Goal: Use online tool/utility: Utilize a website feature to perform a specific function

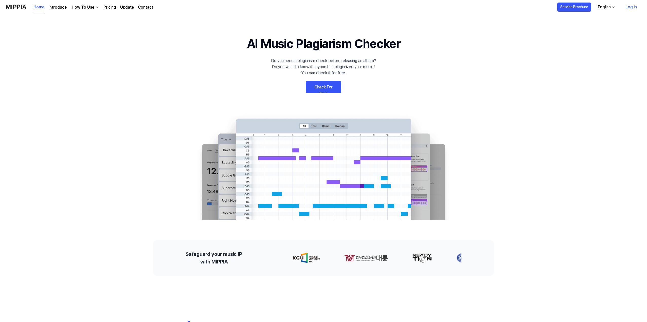
click at [322, 85] on link "Check For Free" at bounding box center [323, 87] width 35 height 12
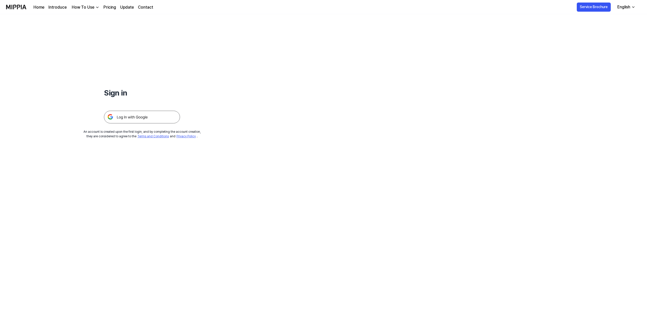
click at [166, 122] on img at bounding box center [142, 117] width 76 height 13
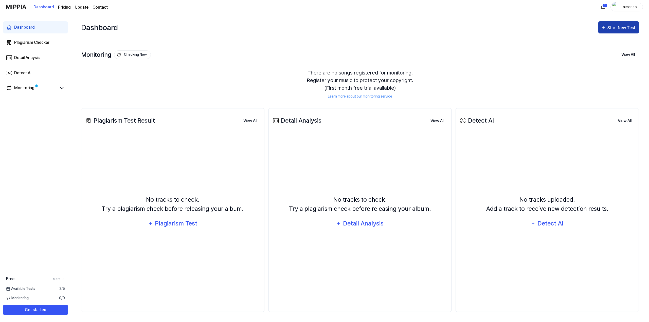
click at [624, 25] on div "Start New Test" at bounding box center [621, 28] width 29 height 7
click at [35, 120] on div "Dashboard Plagiarism Checker Detail Anaysis Detect AI Monitoring Free More Avai…" at bounding box center [35, 168] width 71 height 308
click at [26, 44] on div "Plagiarism Checker" at bounding box center [31, 43] width 35 height 6
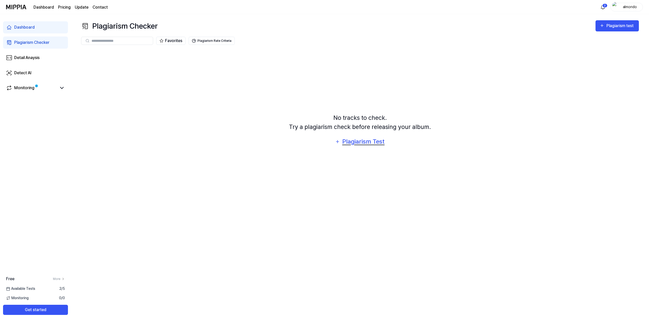
click at [364, 145] on div "Plagiarism Test" at bounding box center [363, 142] width 43 height 10
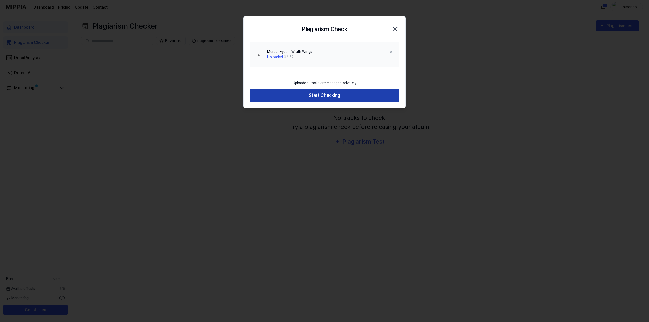
click at [320, 97] on button "Start Checking" at bounding box center [324, 95] width 149 height 13
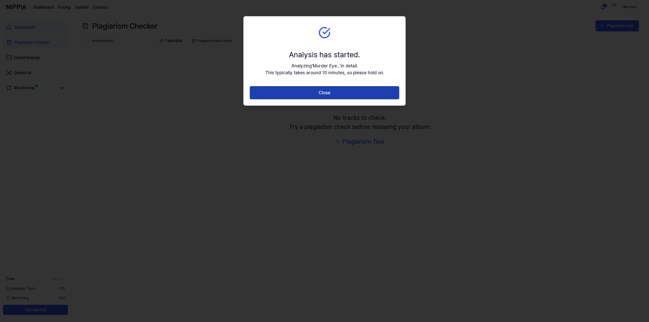
click at [326, 90] on button "Close" at bounding box center [324, 92] width 149 height 13
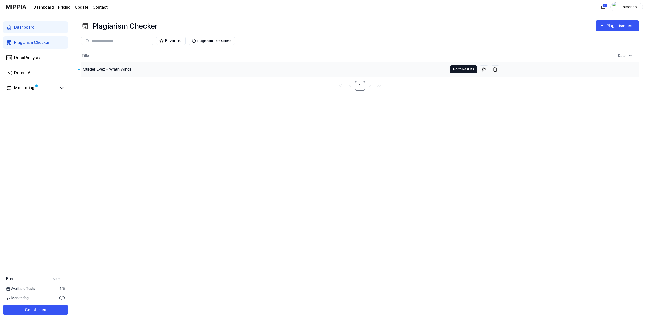
click at [463, 70] on button "Go to Results" at bounding box center [463, 69] width 27 height 8
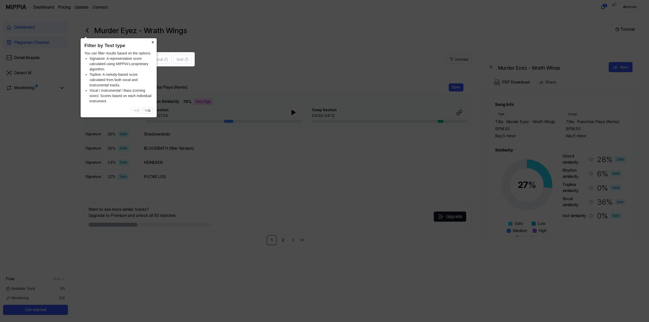
click at [154, 43] on button "×" at bounding box center [152, 41] width 8 height 7
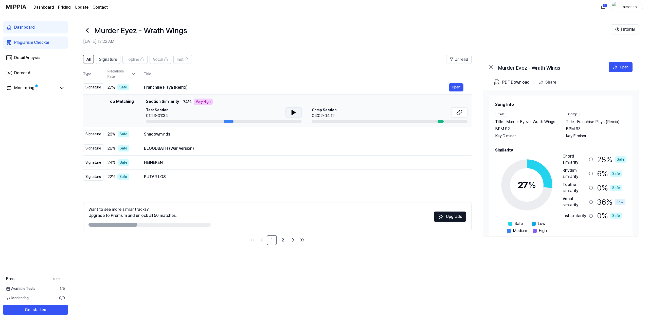
click at [293, 111] on icon at bounding box center [293, 112] width 6 height 6
click at [628, 68] on button "Open" at bounding box center [620, 67] width 24 height 10
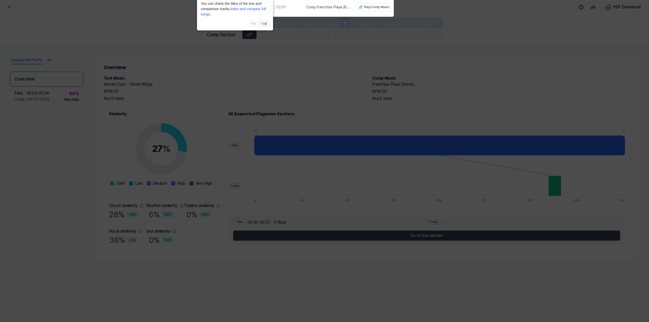
click at [358, 50] on icon at bounding box center [324, 174] width 649 height 355
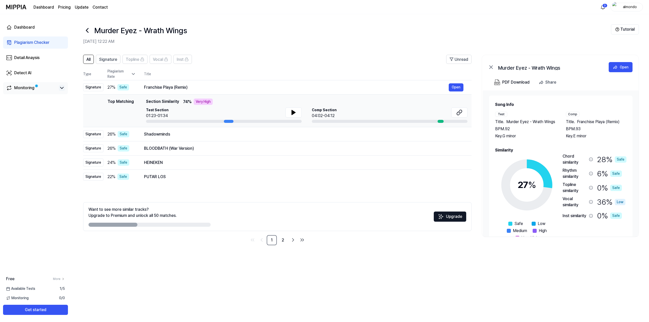
click at [61, 89] on icon at bounding box center [62, 88] width 6 height 6
click at [62, 87] on icon at bounding box center [61, 88] width 3 height 2
click at [509, 82] on div "PDF Download" at bounding box center [515, 82] width 27 height 7
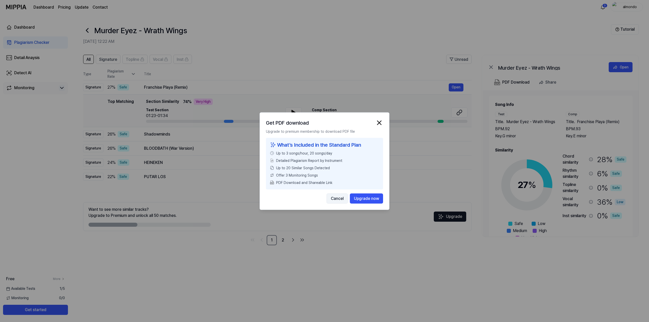
click at [335, 200] on button "Cancel" at bounding box center [336, 198] width 21 height 10
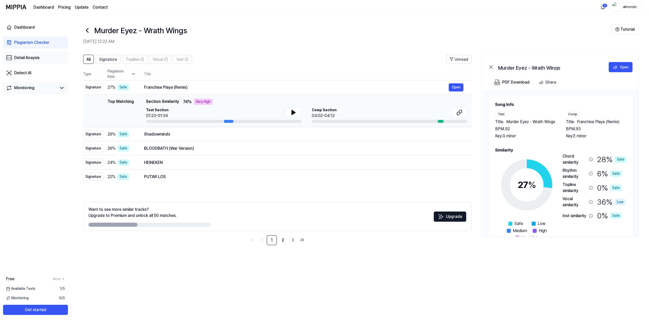
click at [28, 58] on div "Detail Anaysis" at bounding box center [26, 58] width 25 height 6
